Goal: Task Accomplishment & Management: Manage account settings

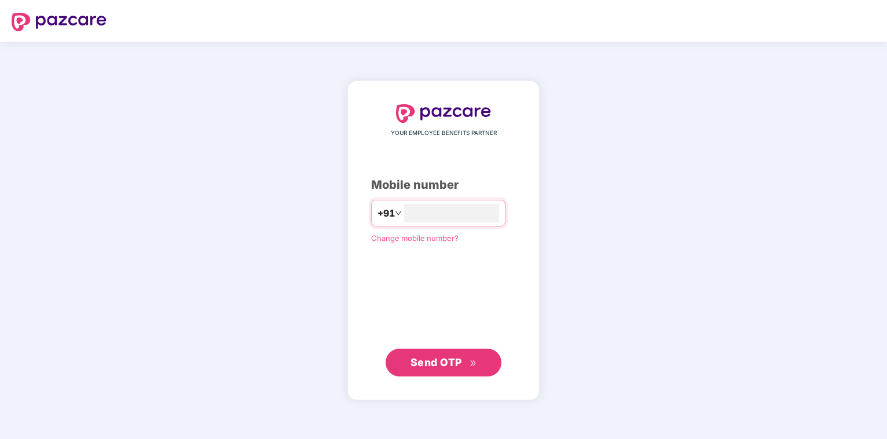
type input "**********"
click at [421, 368] on span "Send OTP" at bounding box center [436, 362] width 52 height 12
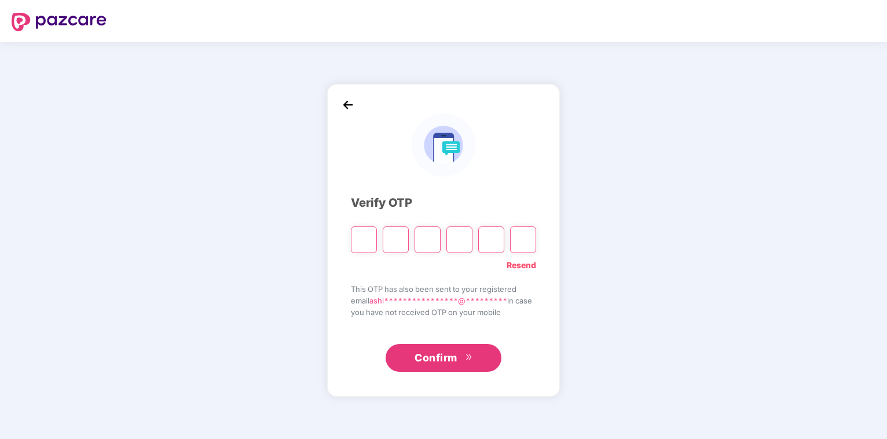
type input "*"
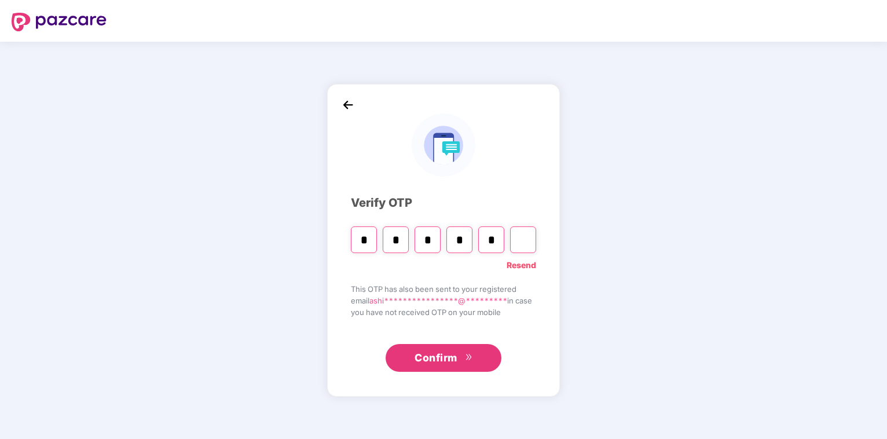
type input "*"
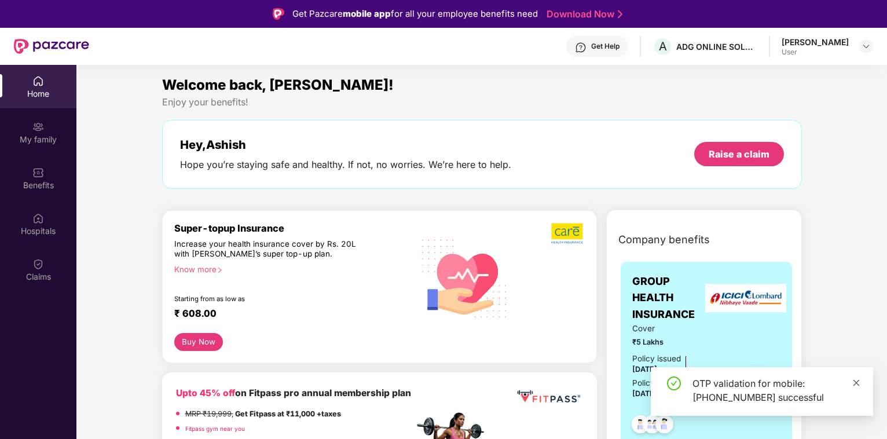
click at [854, 381] on icon "close" at bounding box center [856, 383] width 8 height 8
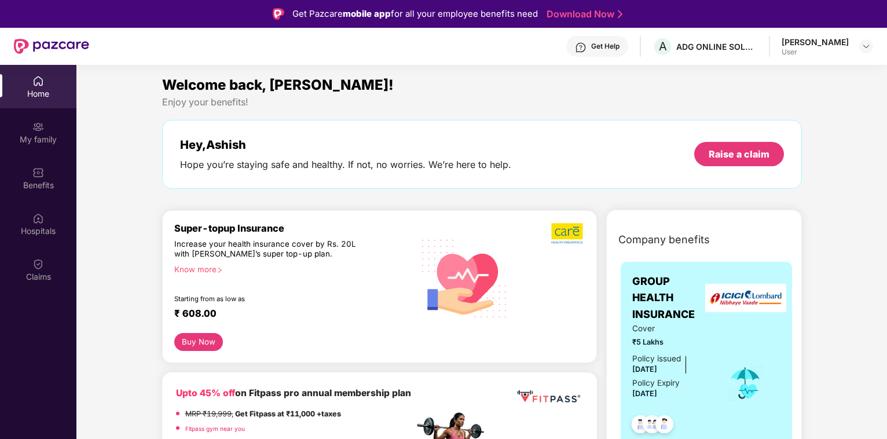
scroll to position [295, 0]
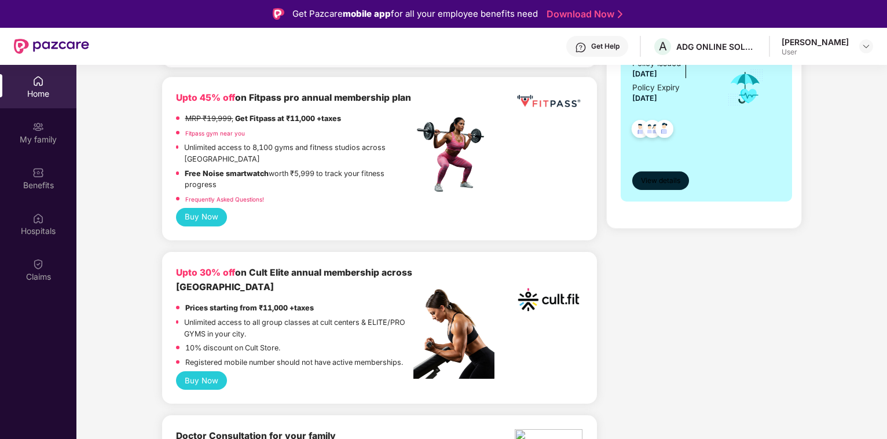
click at [653, 182] on span "View details" at bounding box center [660, 180] width 39 height 11
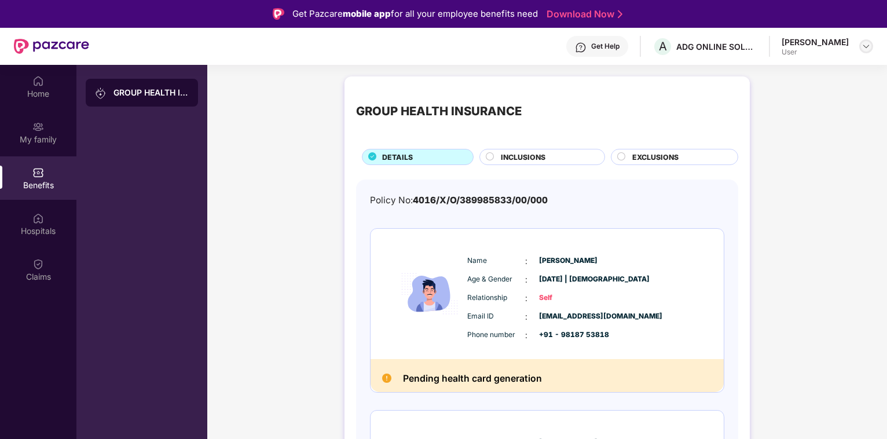
click at [868, 45] on img at bounding box center [865, 46] width 9 height 9
click at [762, 76] on div "Logout" at bounding box center [811, 74] width 150 height 23
